Goal: Transaction & Acquisition: Purchase product/service

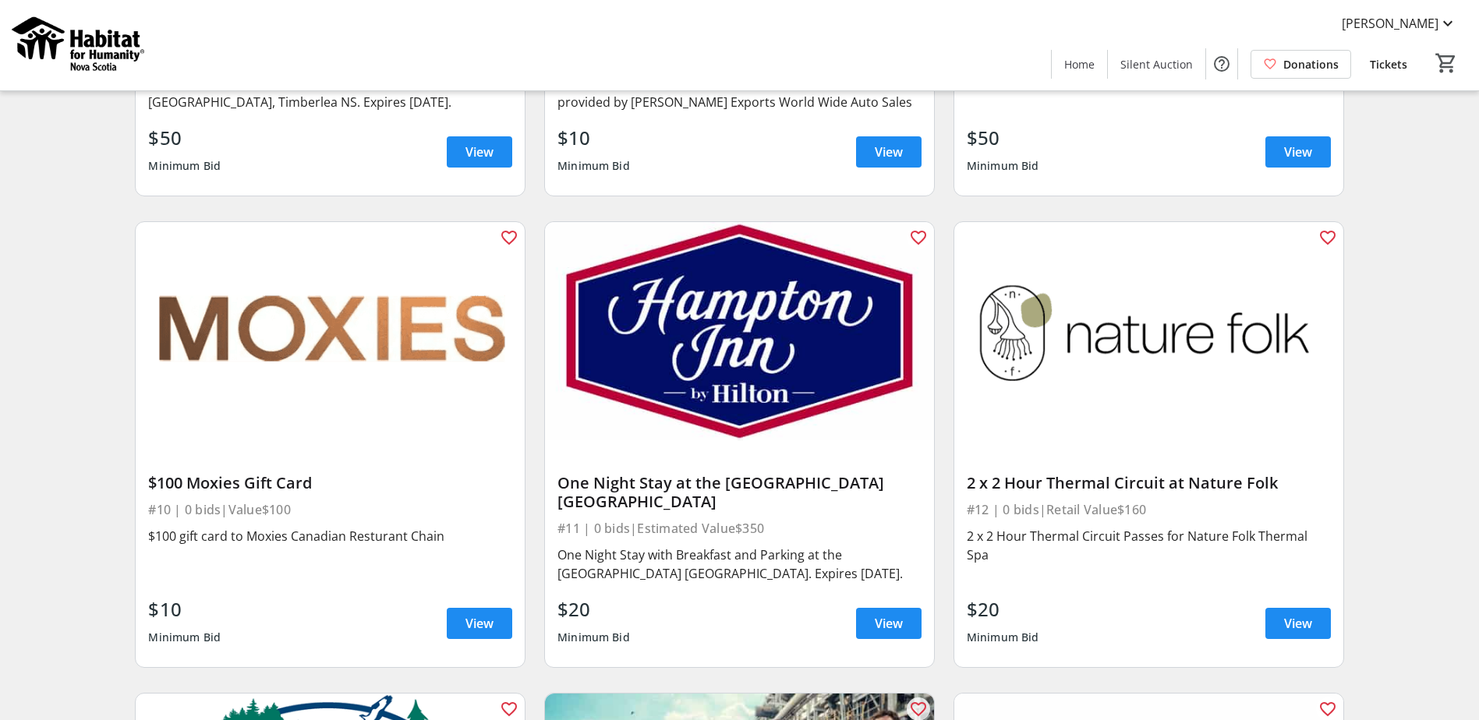
scroll to position [1481, 0]
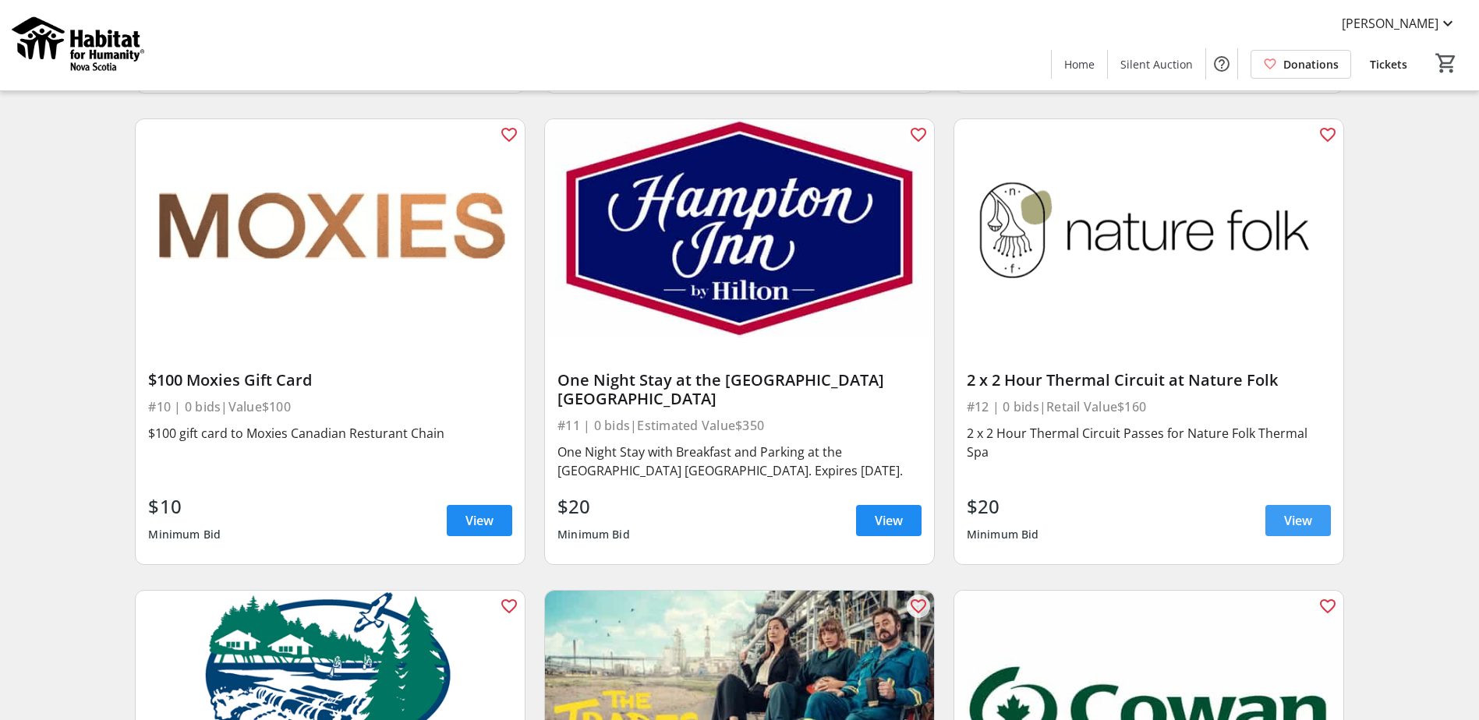
click at [1304, 515] on span "View" at bounding box center [1298, 520] width 28 height 19
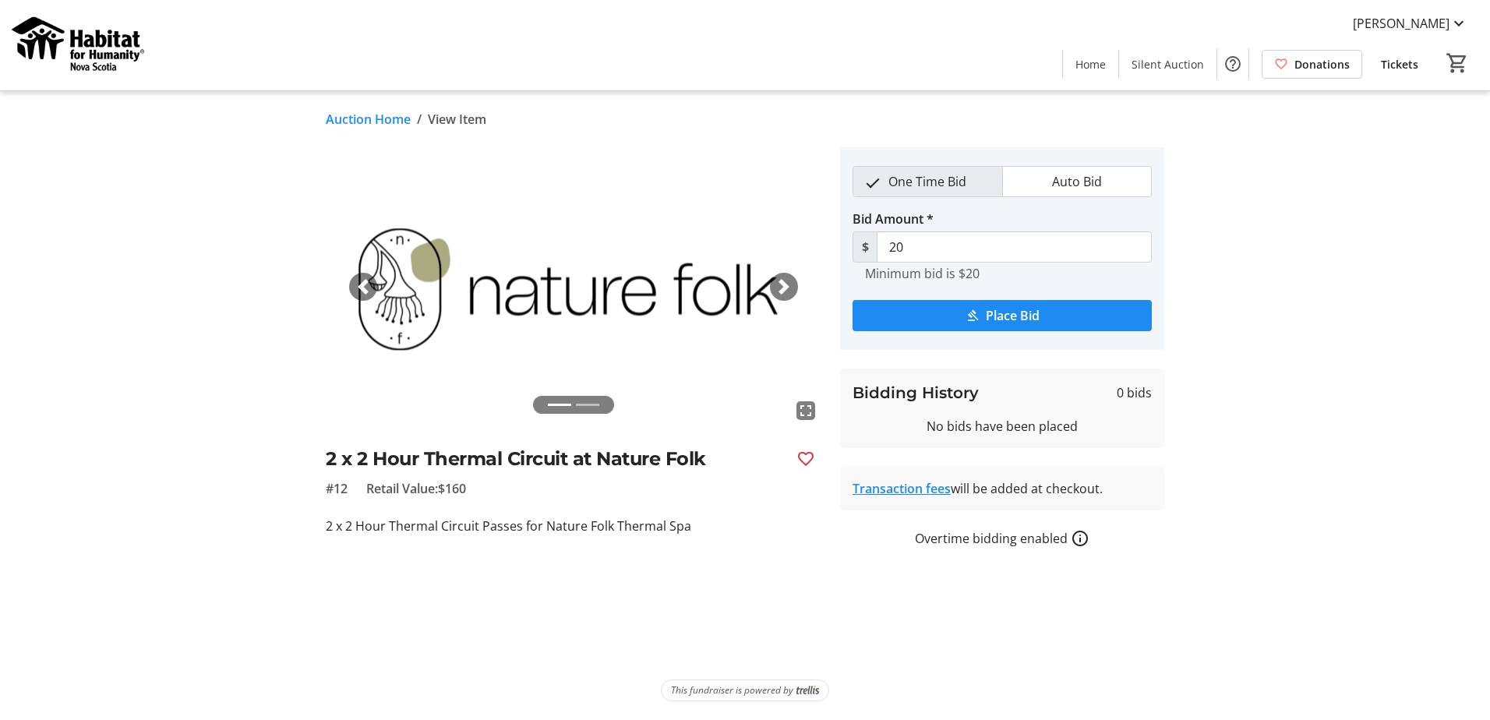
click at [926, 489] on link "Transaction fees" at bounding box center [902, 488] width 98 height 17
click at [1314, 526] on tr-auction-item-details-ui "Auction Home / View Item fullscreen fullscreen Previous Next 2 x 2 Hour Thermal…" at bounding box center [745, 405] width 1490 height 629
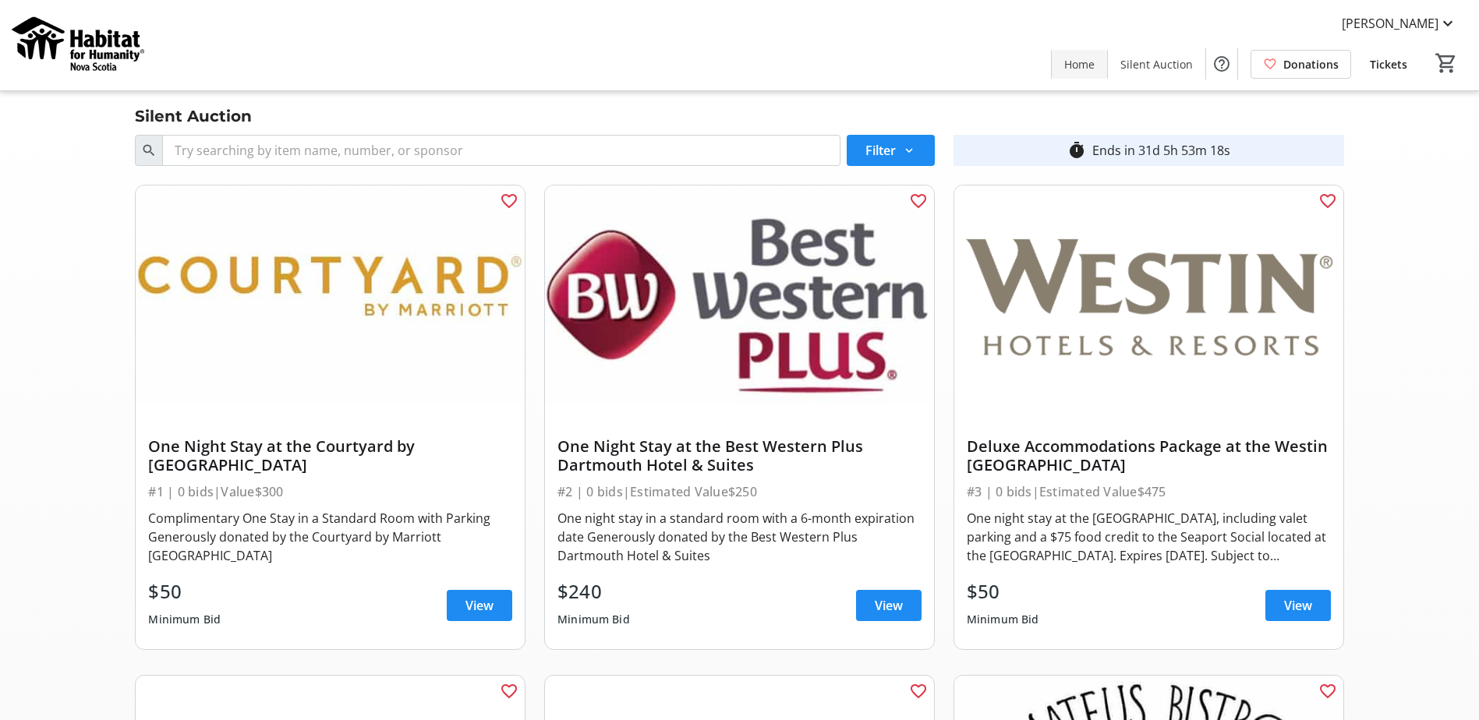
click at [1078, 62] on span "Home" at bounding box center [1079, 64] width 30 height 16
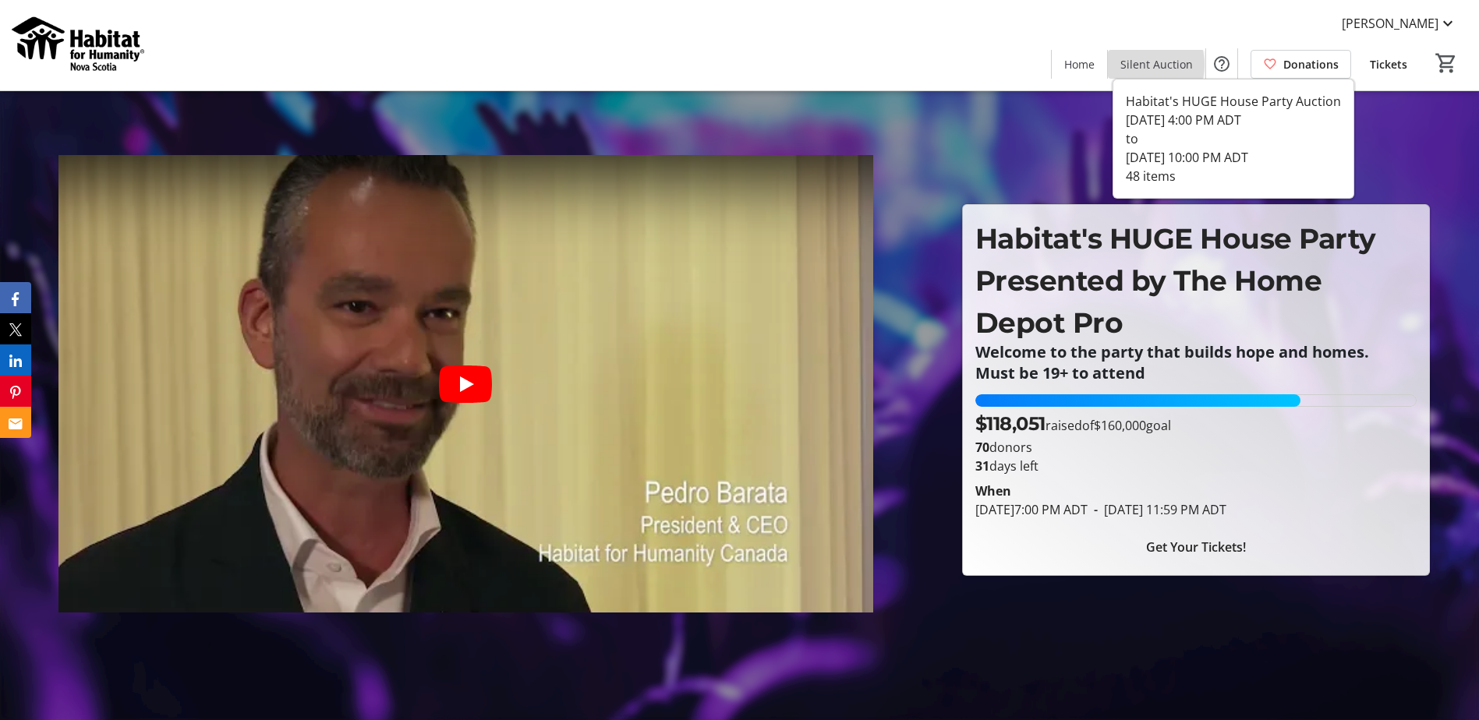
click at [1146, 65] on span "Silent Auction" at bounding box center [1156, 64] width 72 height 16
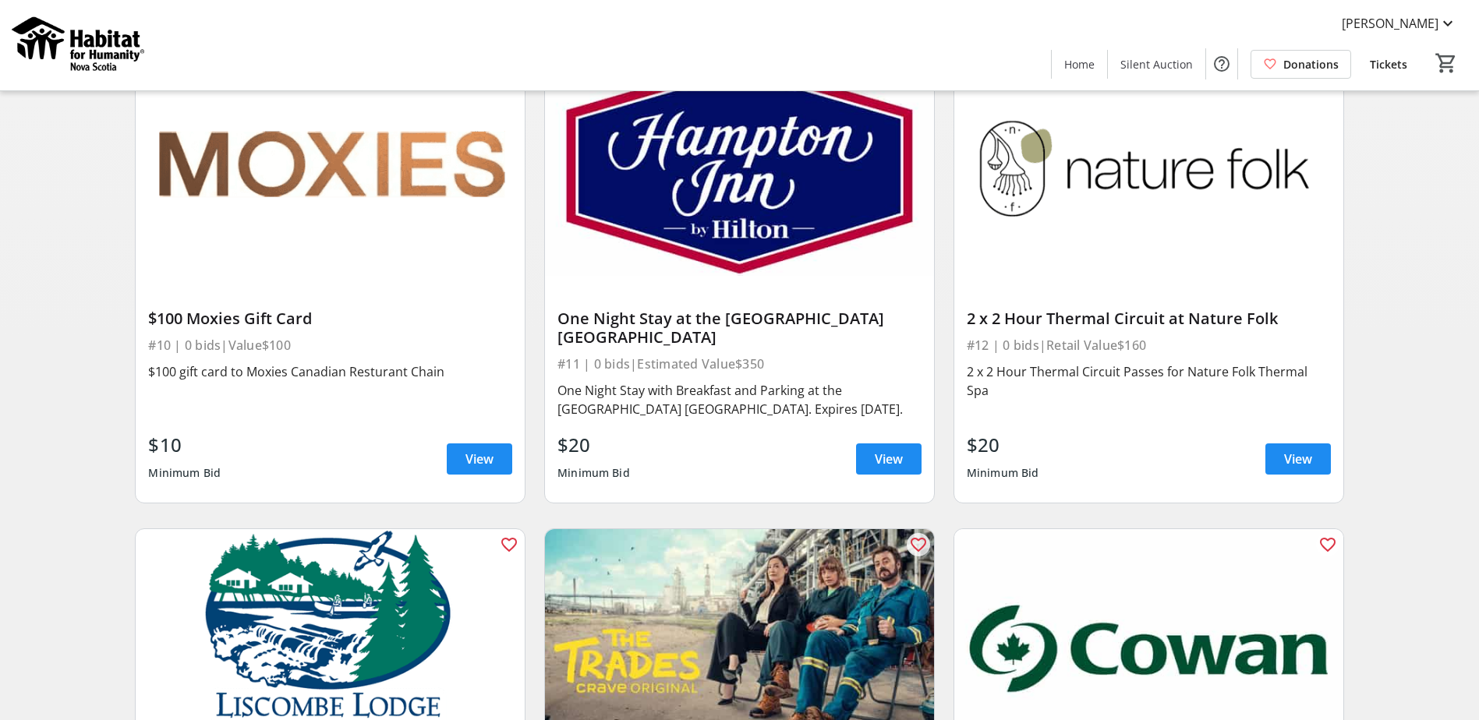
scroll to position [1559, 0]
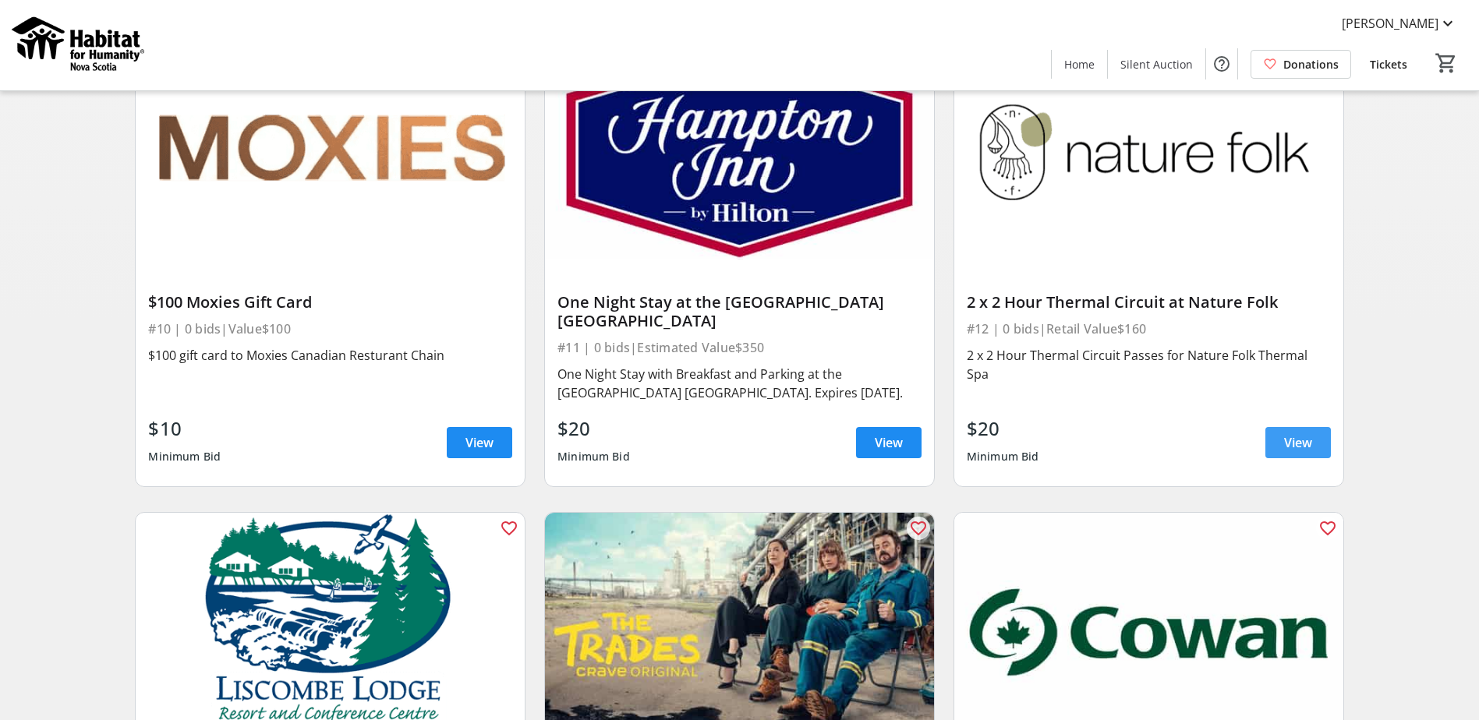
click at [1287, 444] on span "View" at bounding box center [1298, 442] width 28 height 19
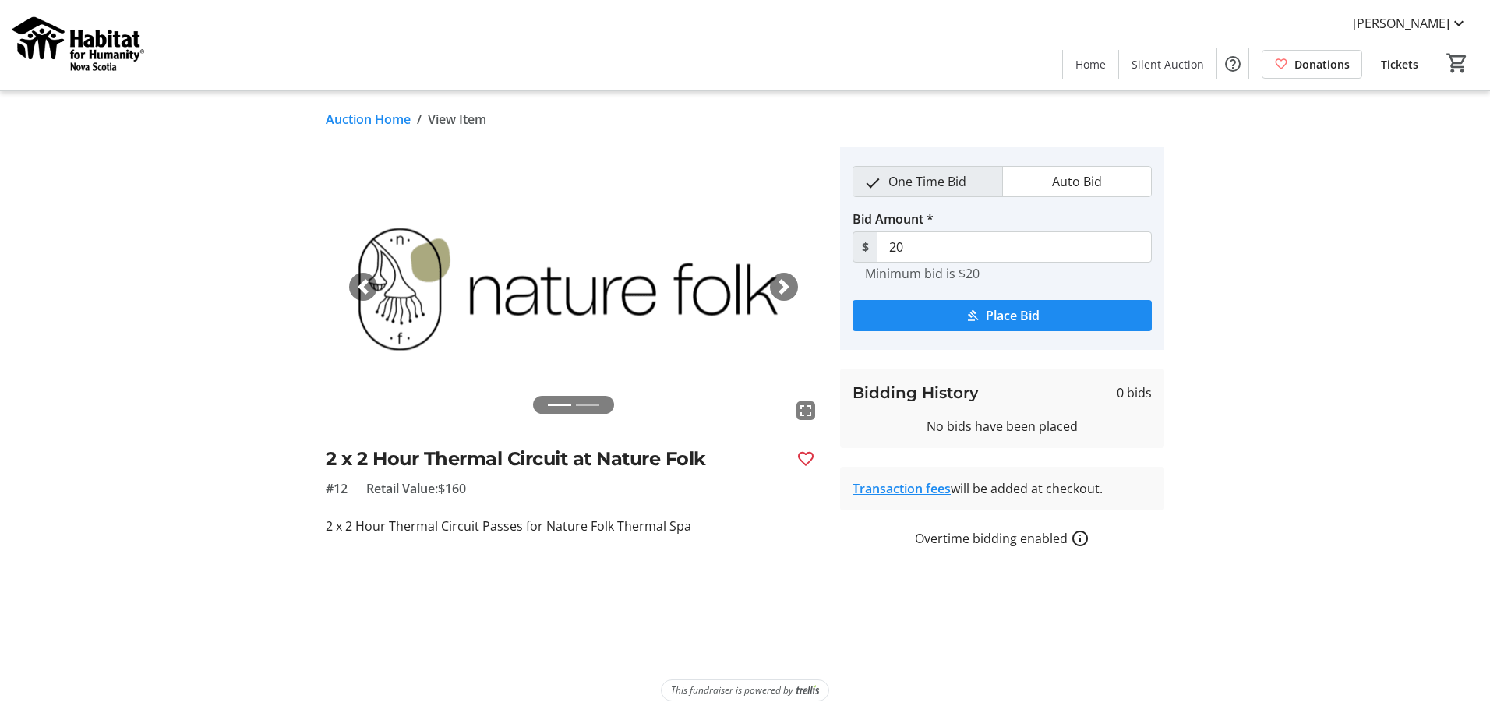
click at [1044, 186] on span "Auto Bid" at bounding box center [1077, 182] width 69 height 30
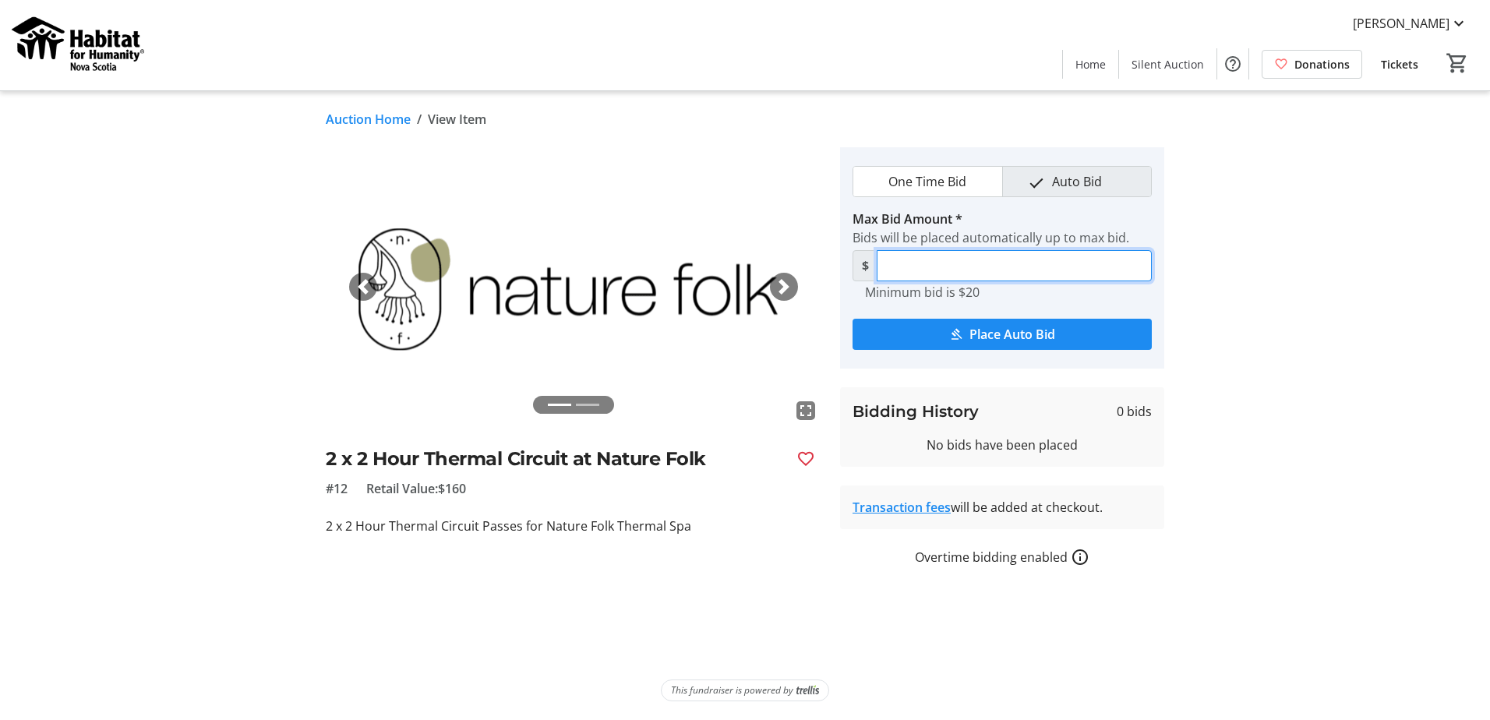
click at [1007, 265] on input "Max Bid Amount *" at bounding box center [1014, 265] width 275 height 31
type input "60"
click at [1016, 326] on span "Place Auto Bid" at bounding box center [1013, 334] width 86 height 19
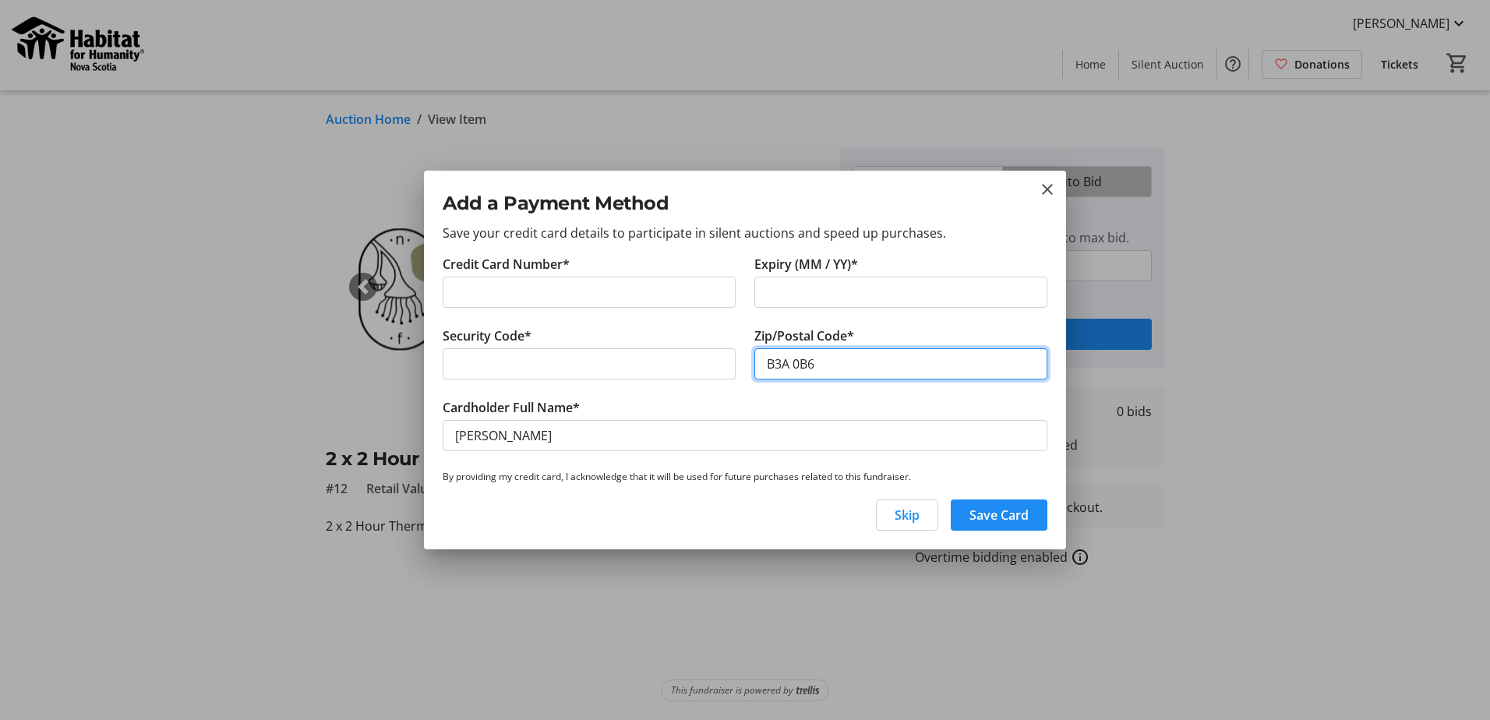
type input "B3A 0B6"
click at [636, 499] on div "Skip Save Card" at bounding box center [745, 521] width 642 height 56
click at [1015, 515] on span "Save Card" at bounding box center [999, 515] width 59 height 19
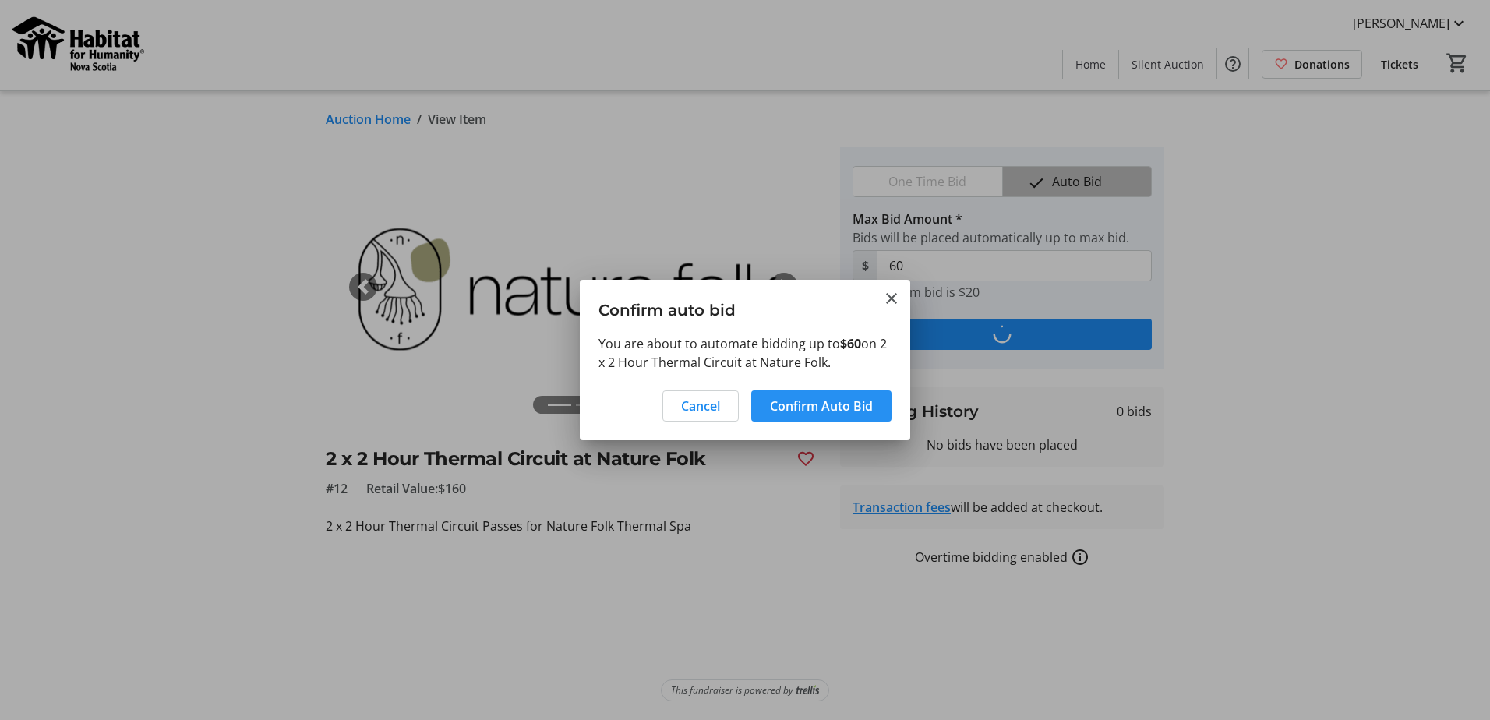
click at [839, 408] on span "Confirm Auto Bid" at bounding box center [821, 406] width 103 height 19
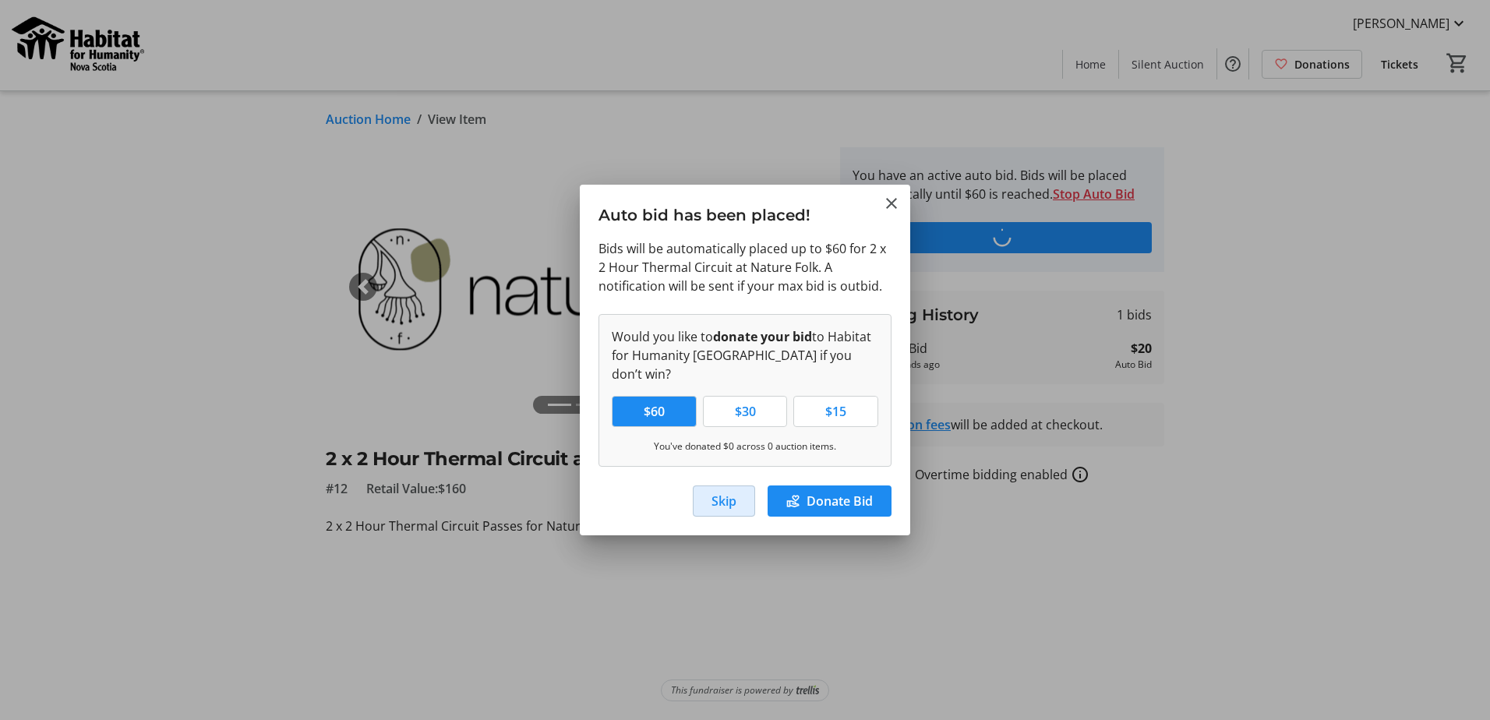
click at [721, 492] on span "Skip" at bounding box center [724, 501] width 25 height 19
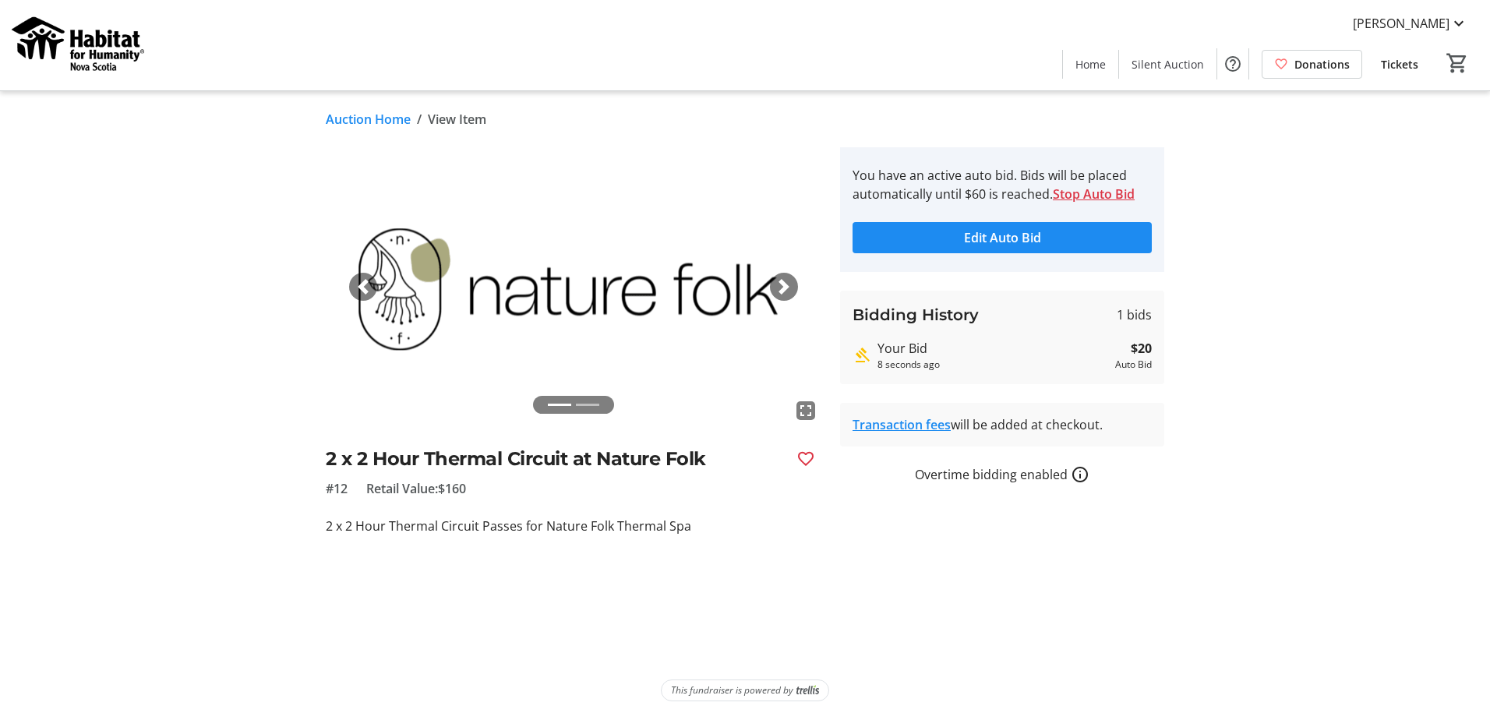
click at [1260, 483] on tr-auction-item-details-ui "Auction Home / View Item fullscreen fullscreen Previous Next 2 x 2 Hour Thermal…" at bounding box center [745, 405] width 1490 height 629
click at [1170, 62] on span "Silent Auction" at bounding box center [1168, 64] width 72 height 16
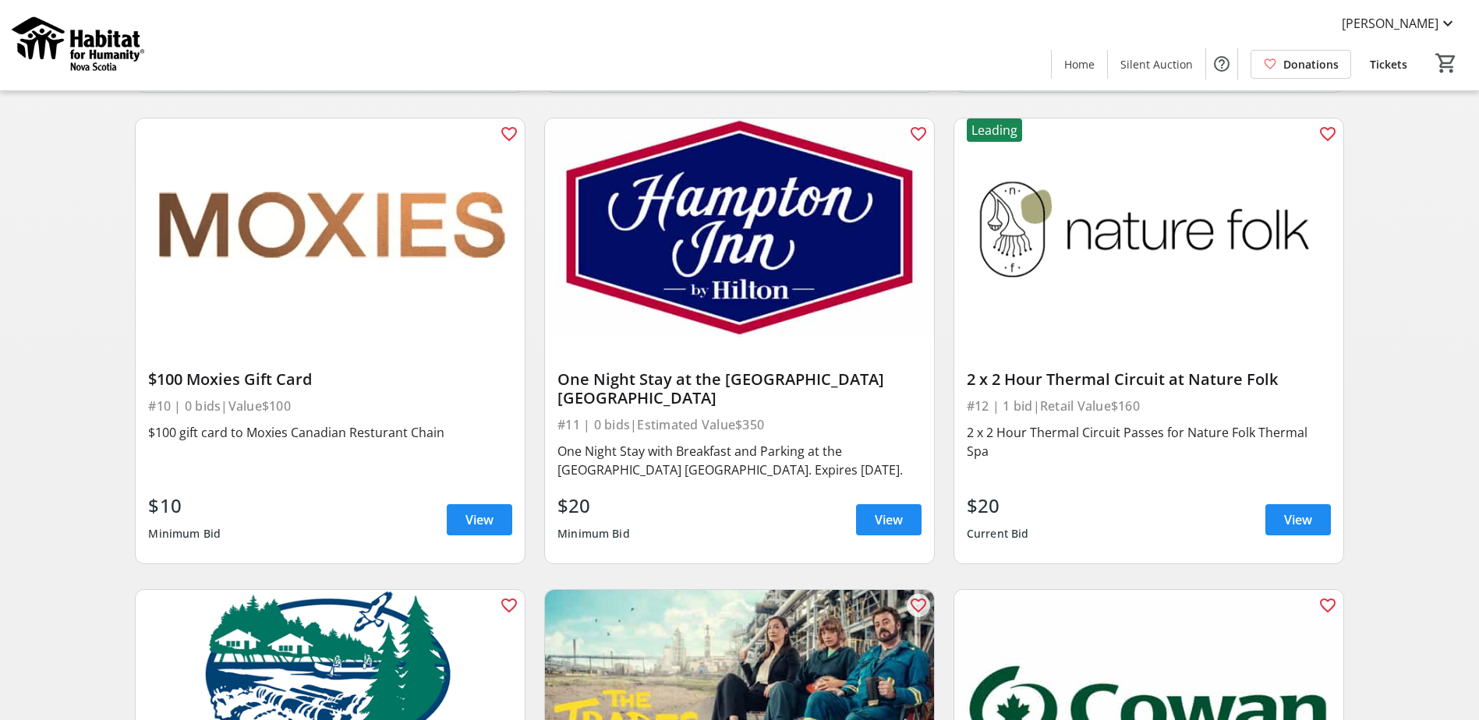
scroll to position [1481, 0]
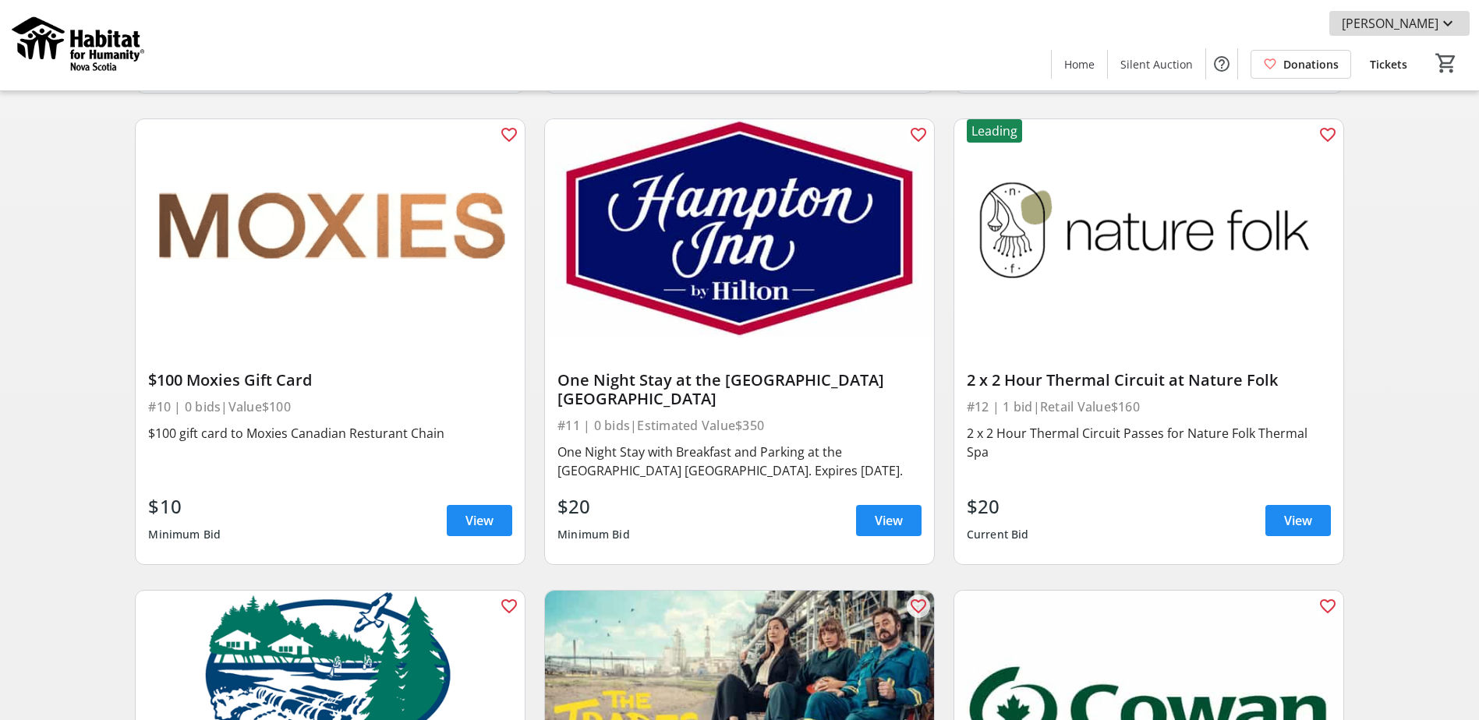
click at [1443, 22] on mat-icon at bounding box center [1447, 23] width 19 height 19
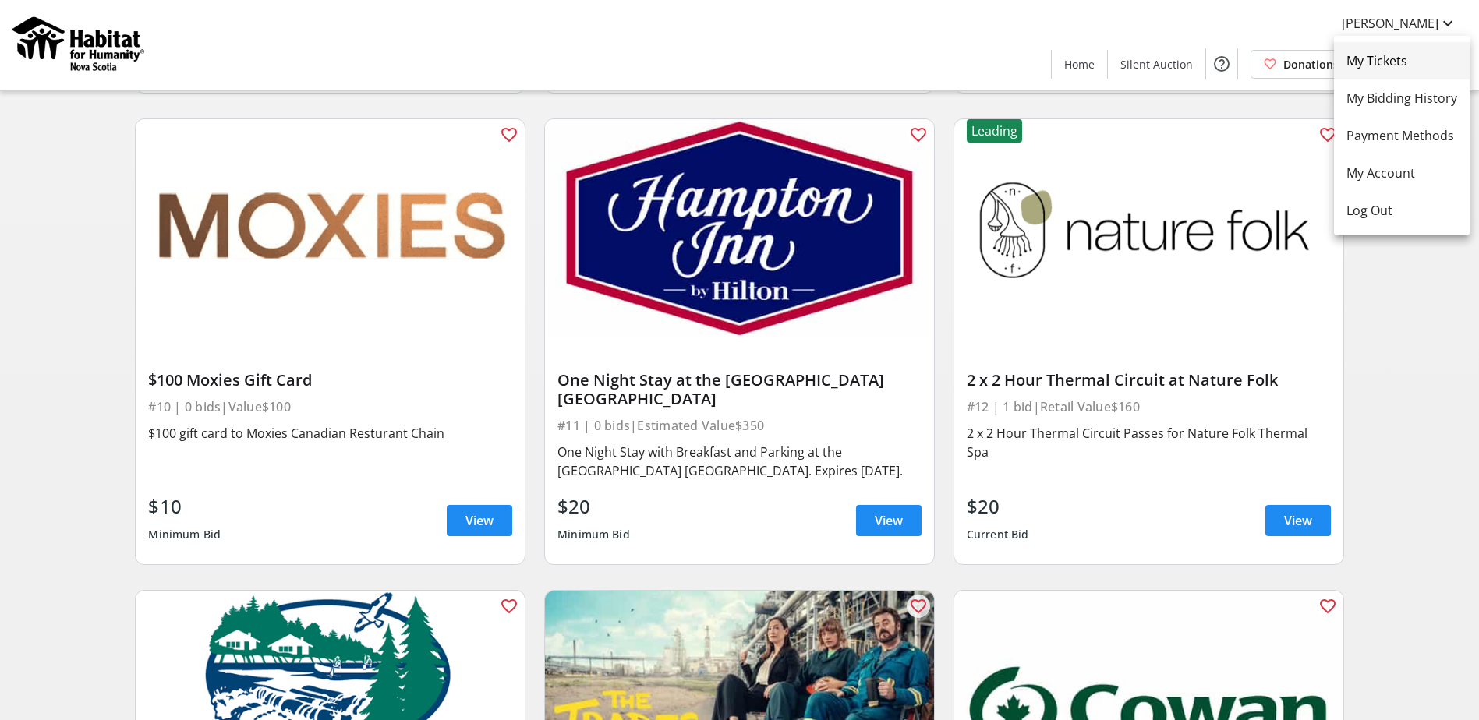
click at [1416, 55] on span "My Tickets" at bounding box center [1401, 60] width 111 height 19
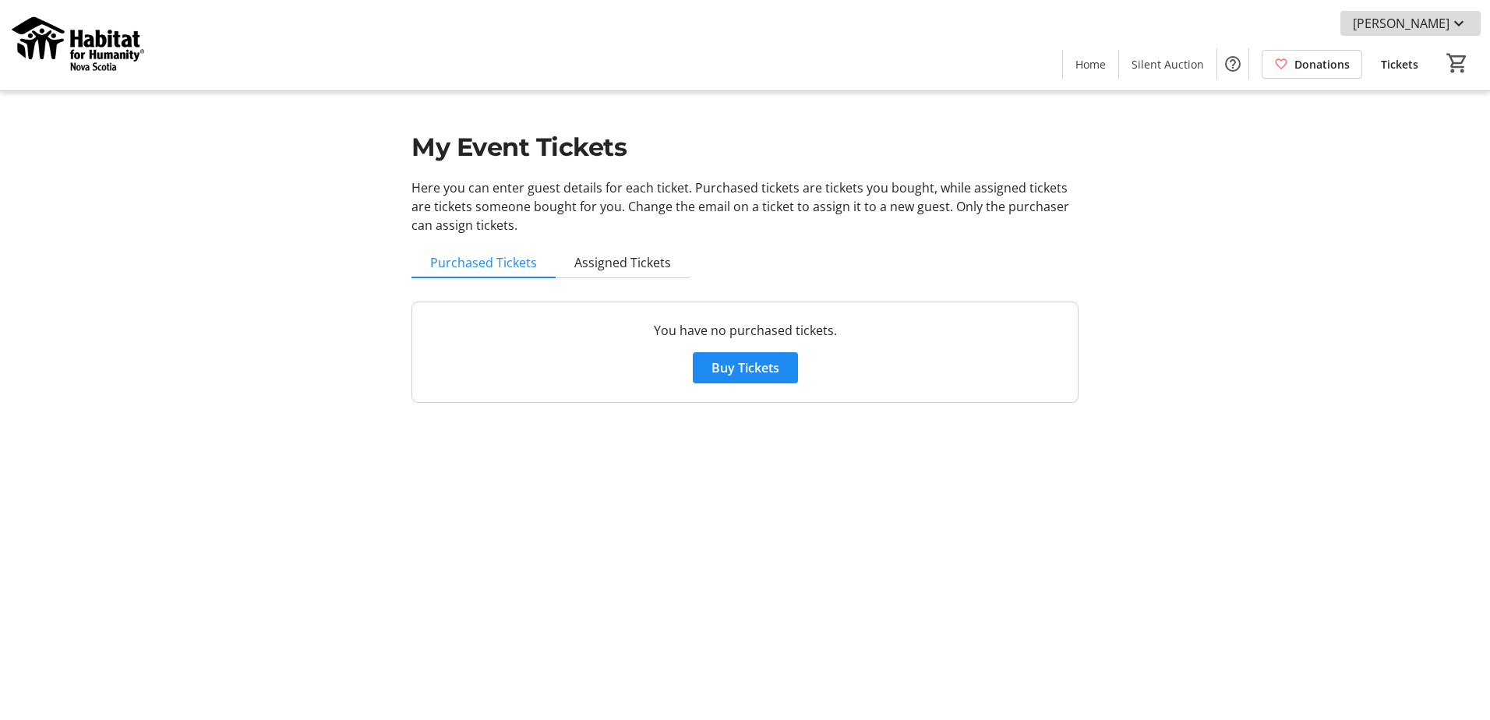
click at [1440, 17] on span "[PERSON_NAME]" at bounding box center [1401, 23] width 97 height 19
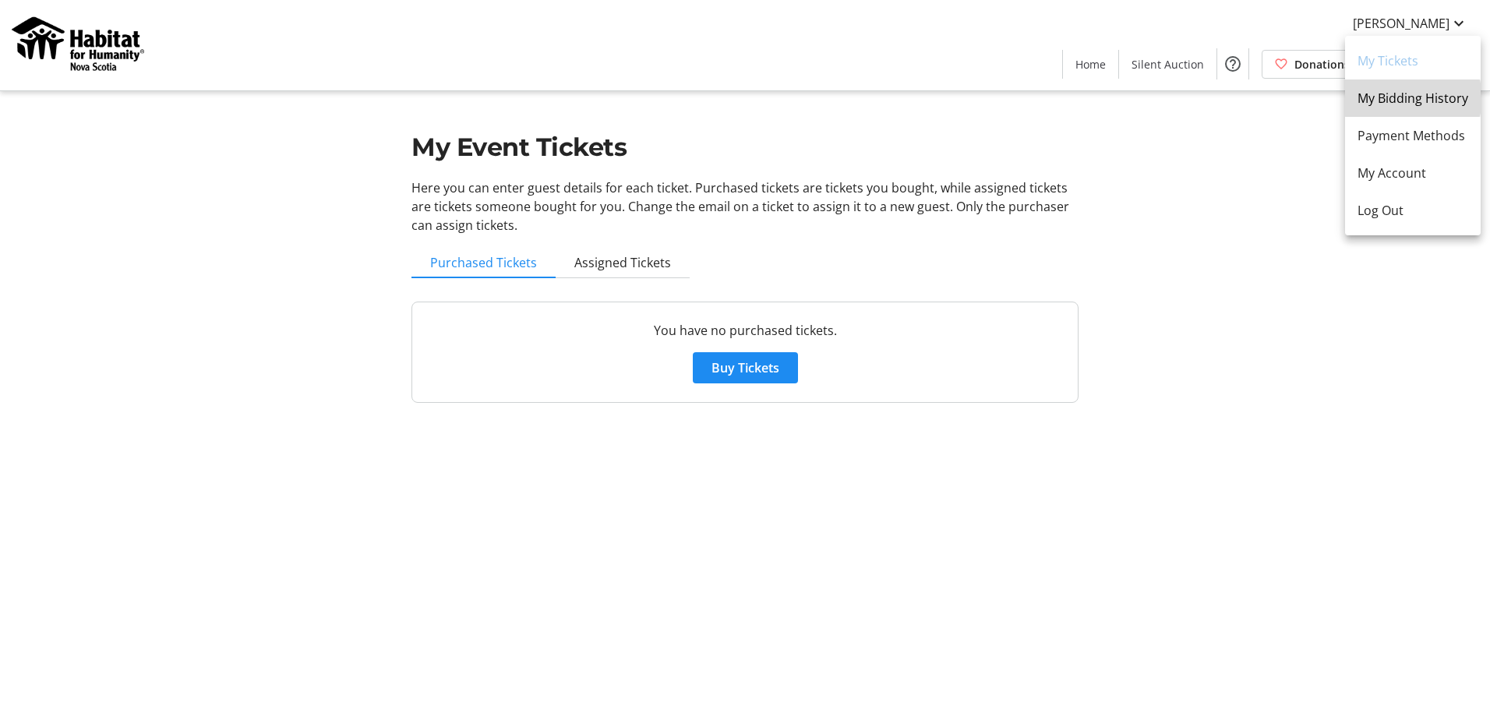
click at [1414, 98] on span "My Bidding History" at bounding box center [1413, 98] width 111 height 19
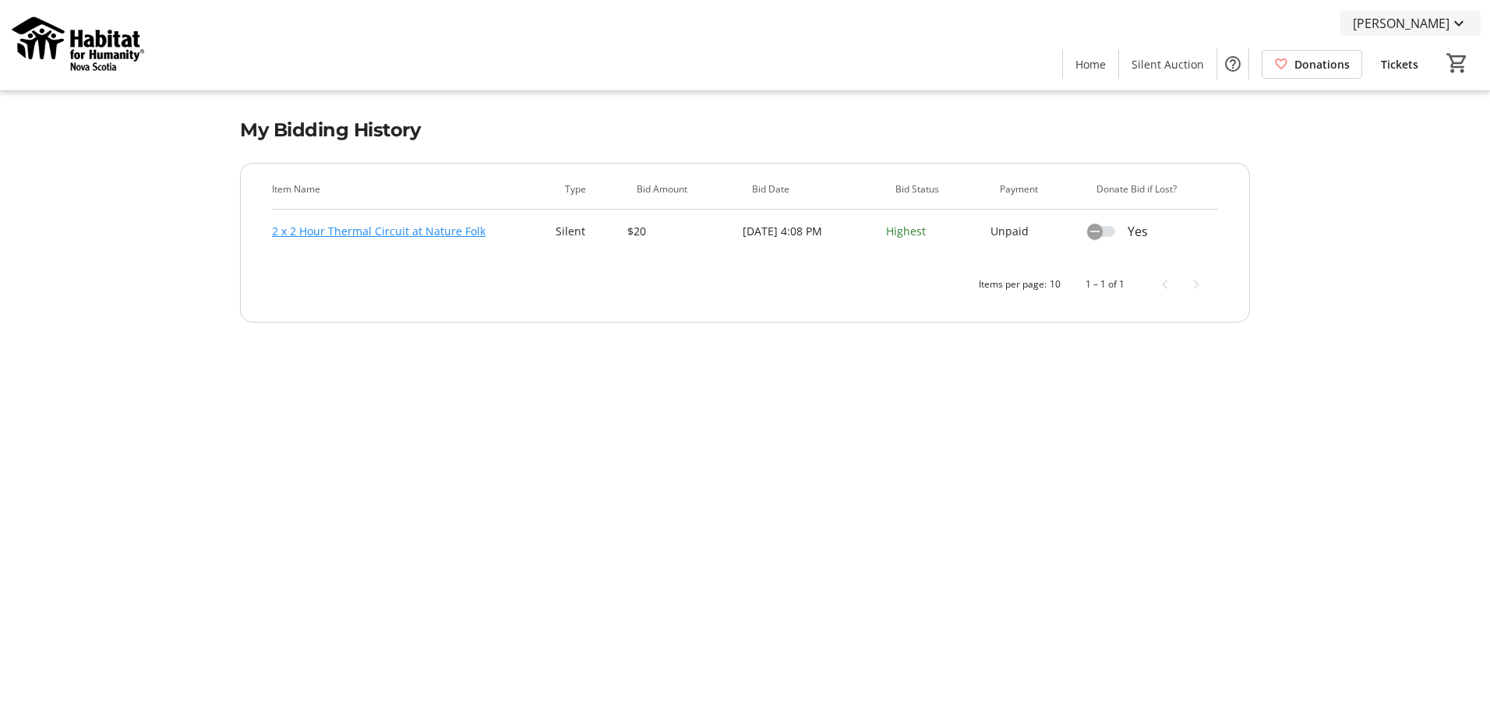
click at [1444, 23] on span "[PERSON_NAME]" at bounding box center [1401, 23] width 97 height 19
click at [1422, 141] on span "Payment Methods" at bounding box center [1413, 135] width 111 height 19
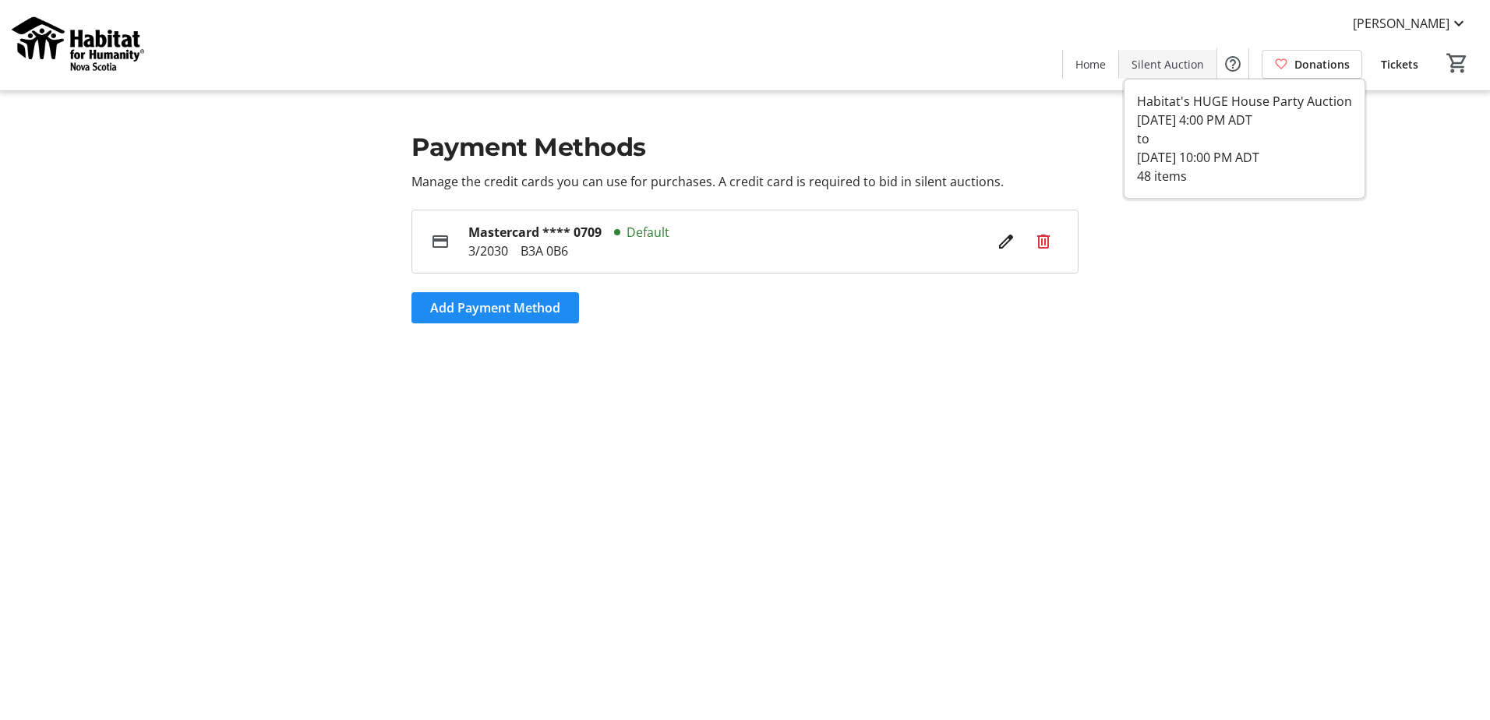
click at [1175, 61] on span "Silent Auction" at bounding box center [1168, 64] width 72 height 16
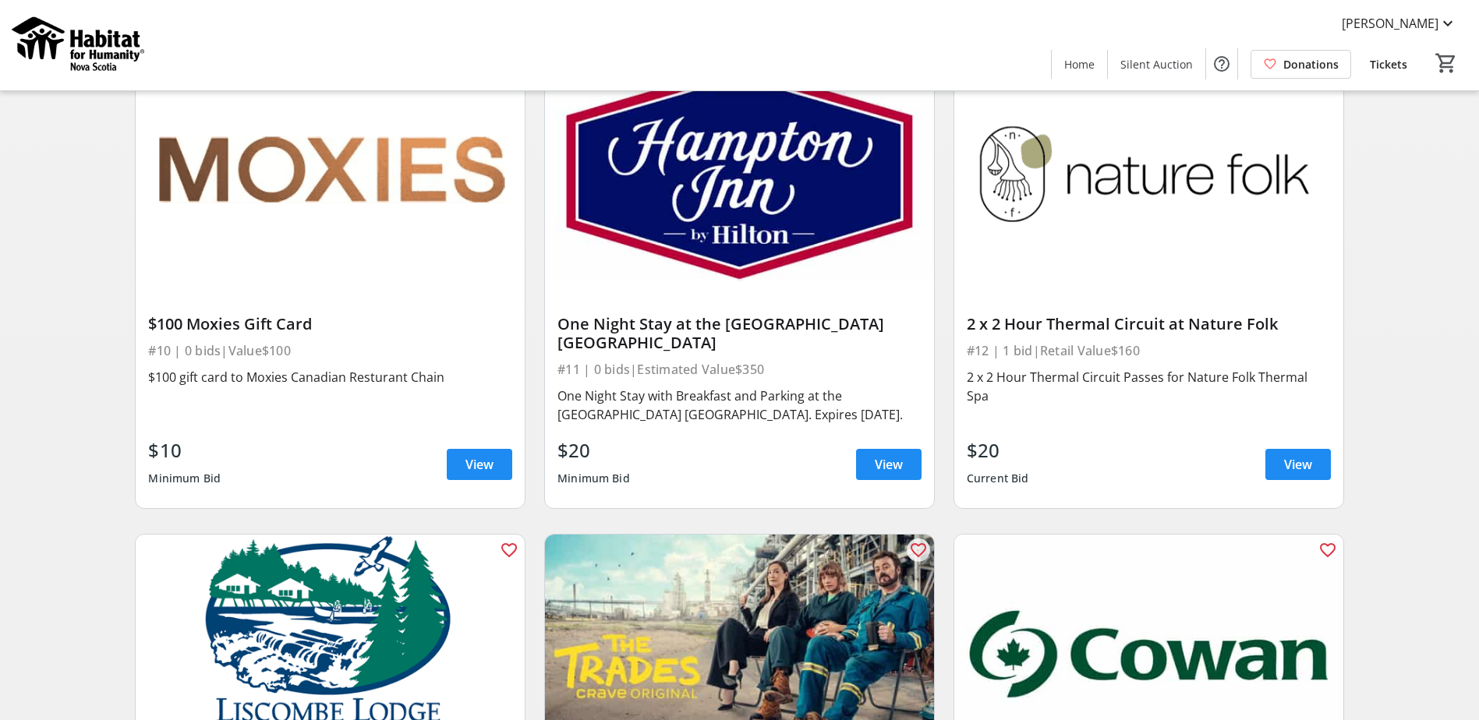
scroll to position [1555, 0]
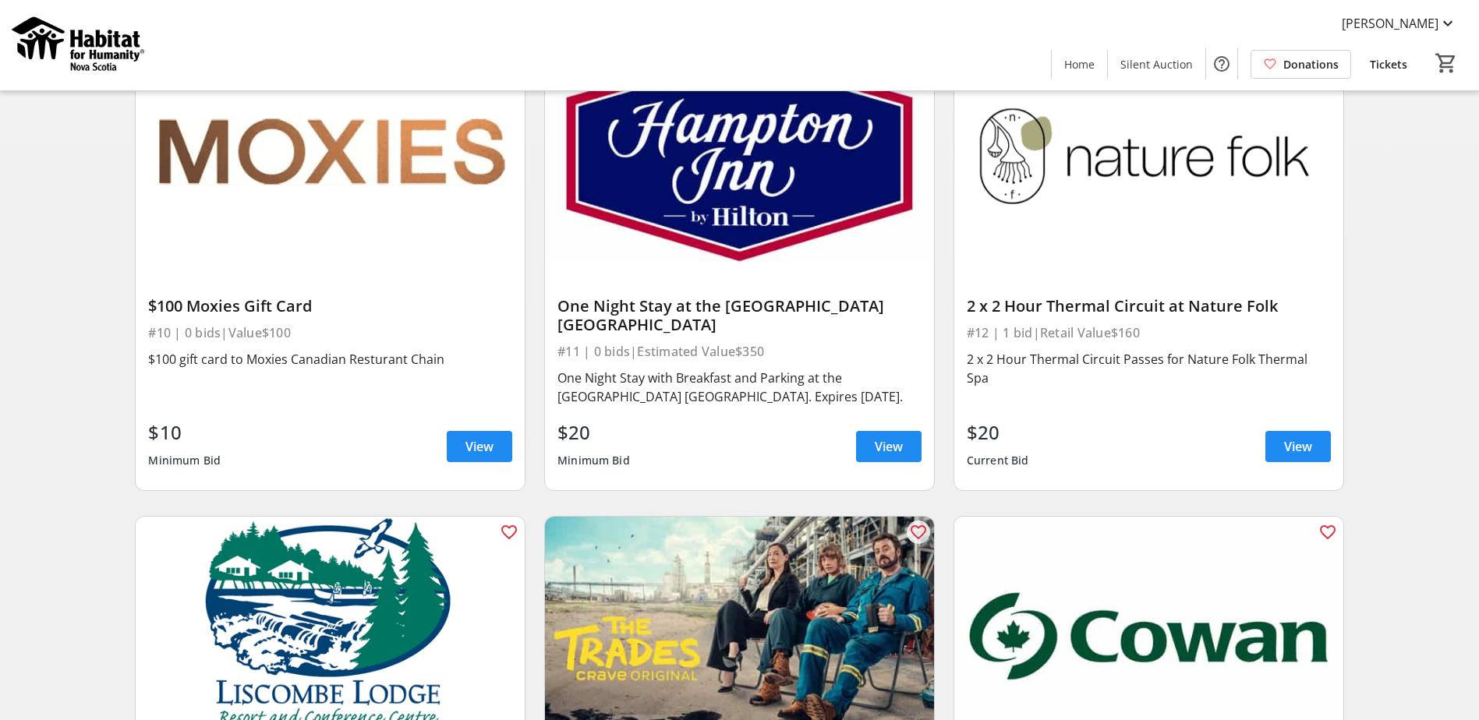
click at [1142, 237] on img at bounding box center [1148, 154] width 389 height 219
click at [1291, 448] on span "View" at bounding box center [1298, 446] width 28 height 19
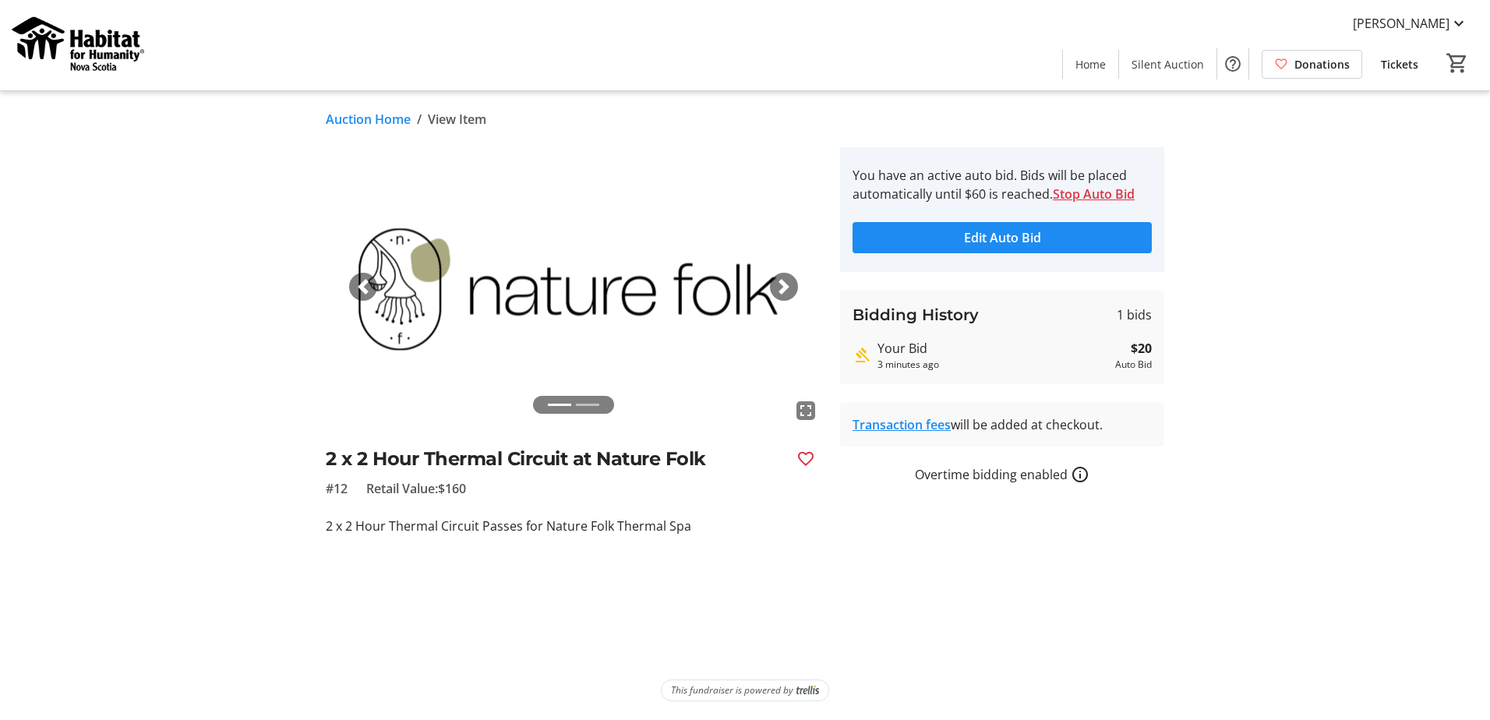
click at [786, 291] on span "button" at bounding box center [784, 287] width 16 height 16
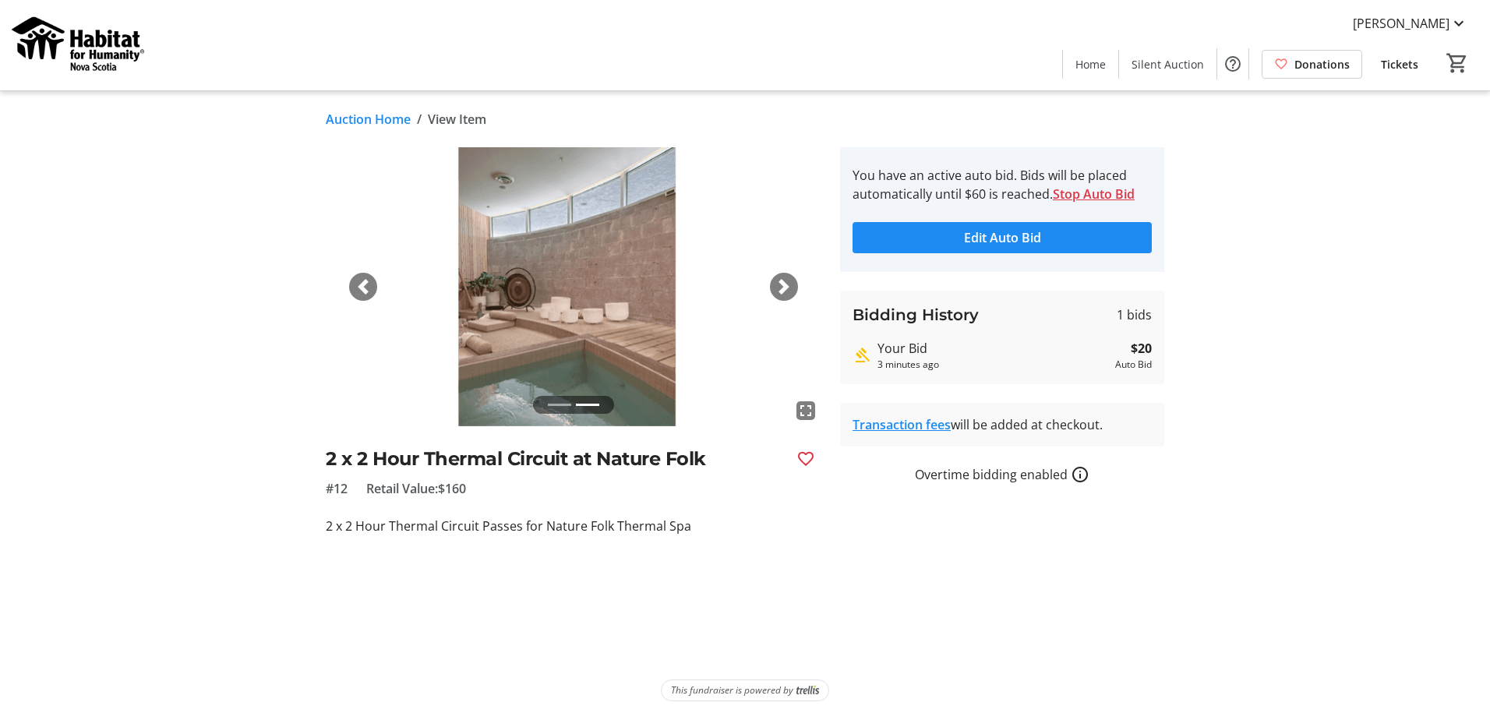
click at [786, 291] on span "button" at bounding box center [784, 287] width 16 height 16
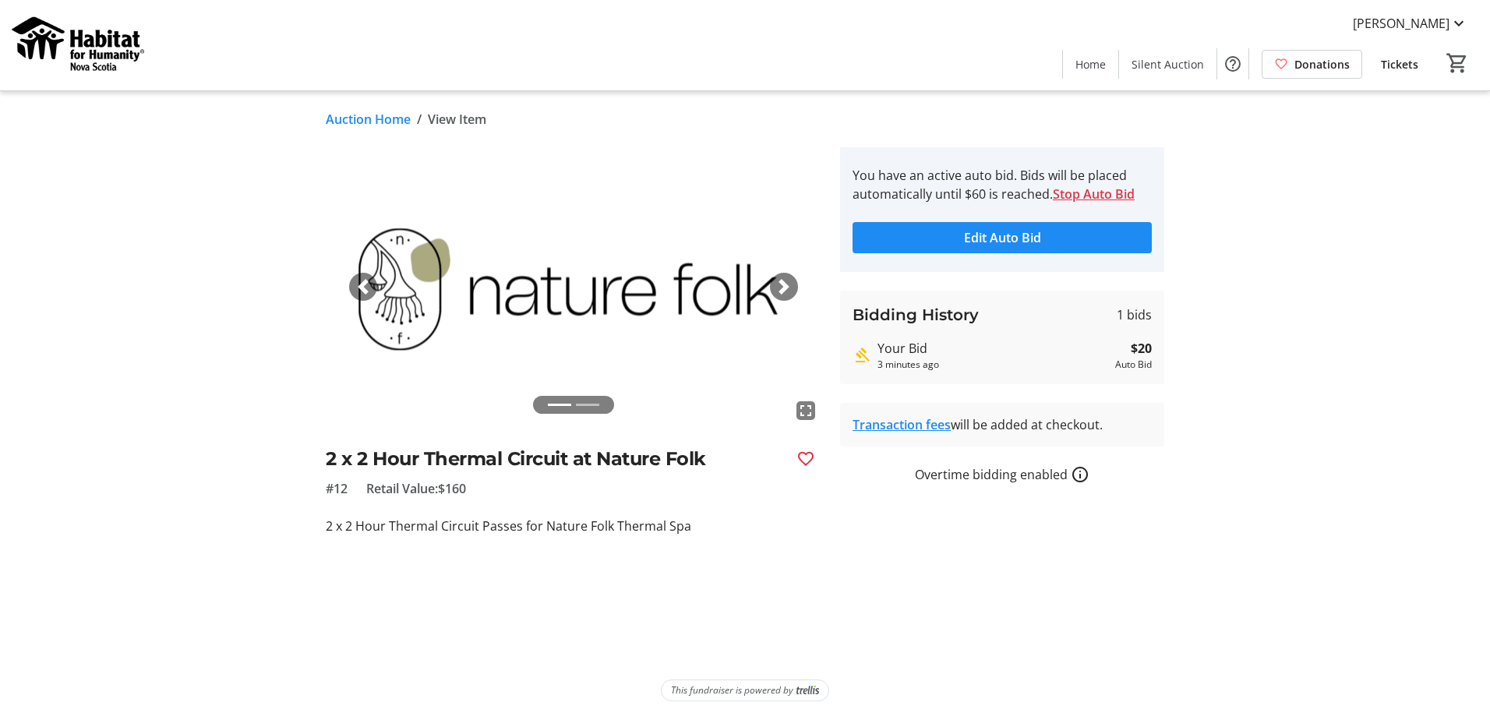
click at [364, 117] on link "Auction Home" at bounding box center [368, 119] width 85 height 19
